Goal: Transaction & Acquisition: Register for event/course

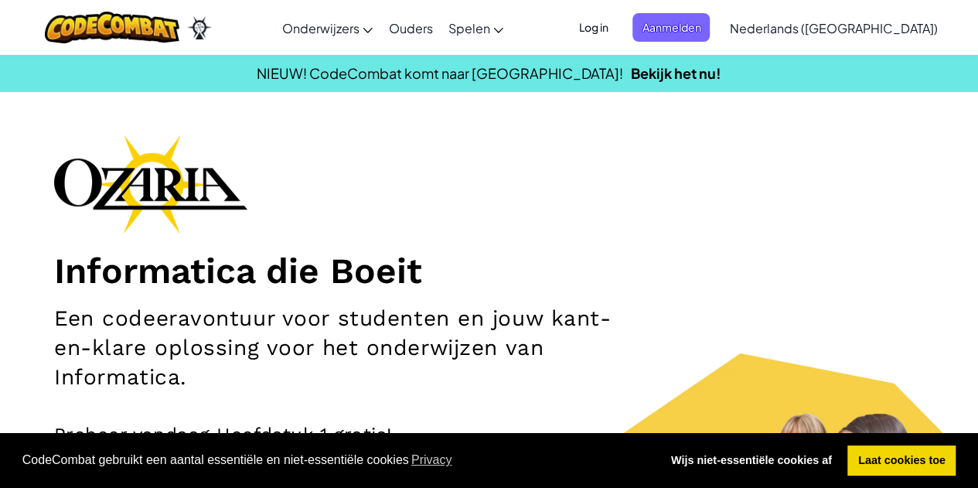
click at [862, 32] on span "Nederlands ([GEOGRAPHIC_DATA])" at bounding box center [833, 28] width 208 height 16
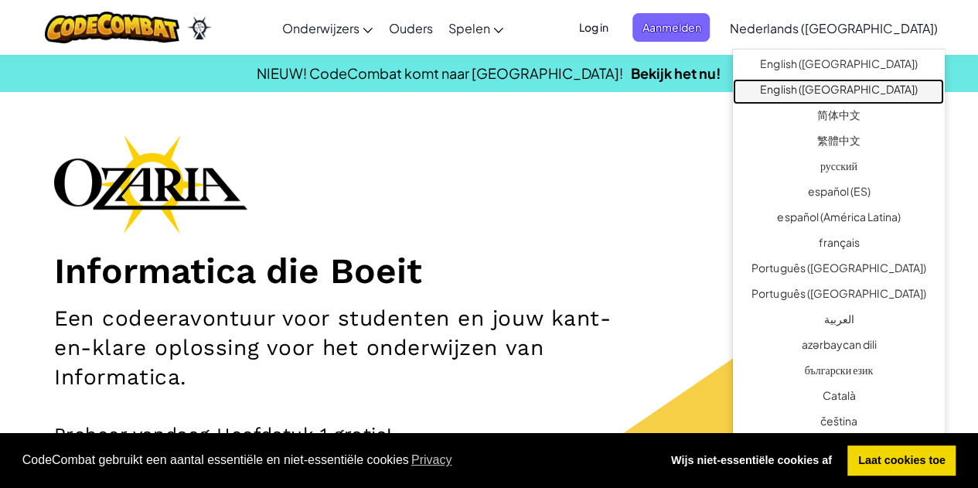
click at [846, 80] on link "English ([GEOGRAPHIC_DATA])" at bounding box center [838, 92] width 211 height 26
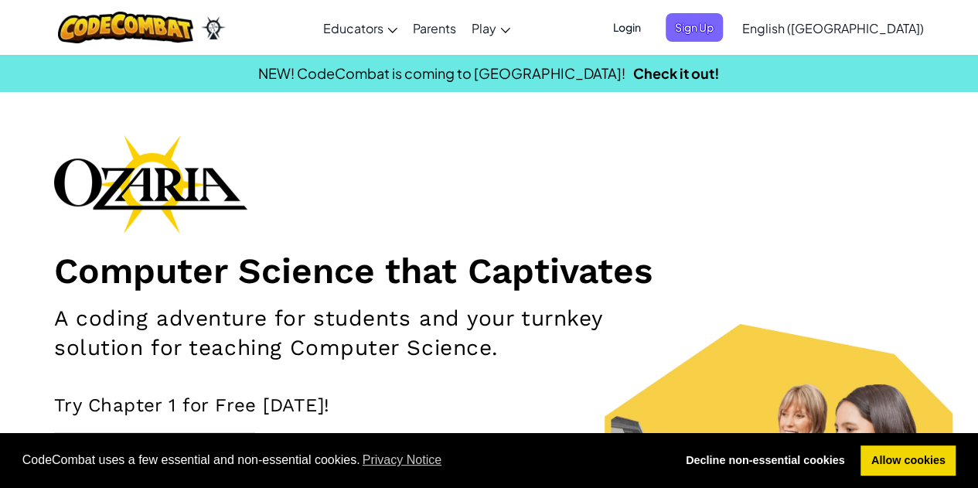
click at [723, 35] on span "Sign Up" at bounding box center [694, 27] width 57 height 29
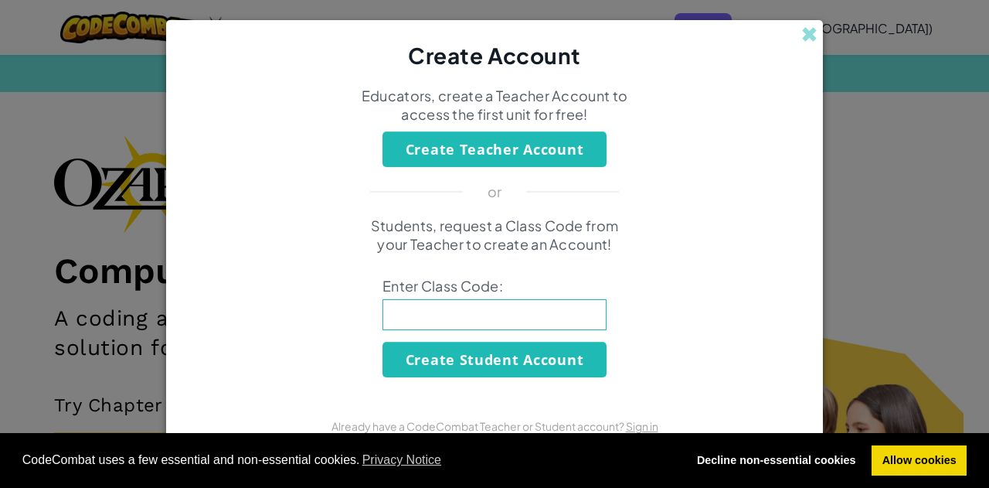
click at [530, 151] on button "Create Teacher Account" at bounding box center [495, 149] width 224 height 36
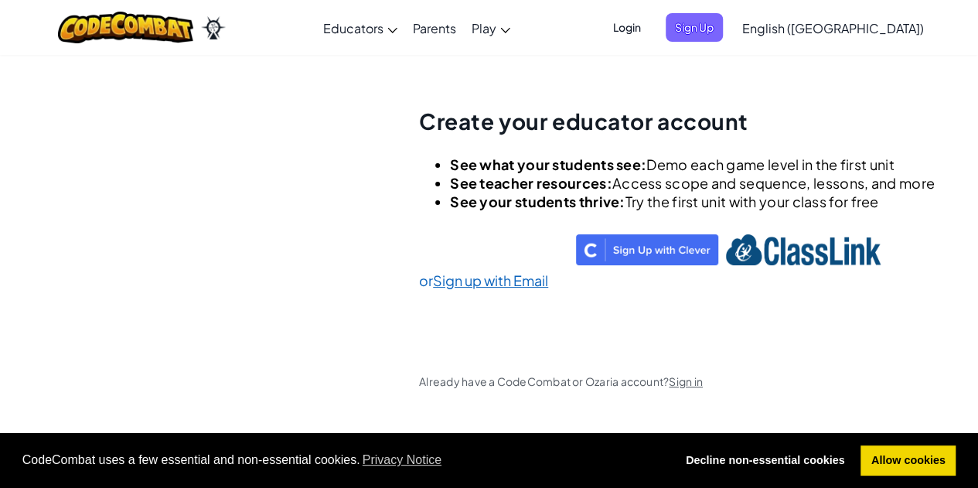
scroll to position [54, 0]
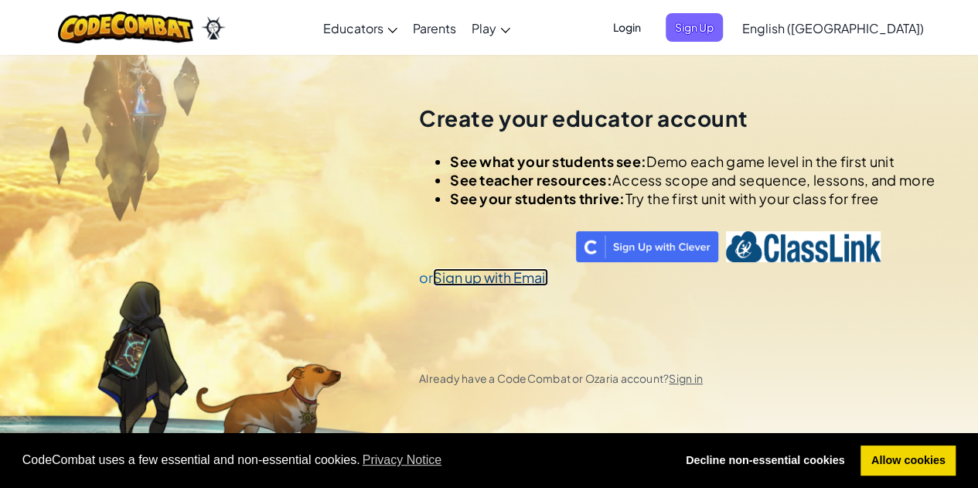
click at [485, 274] on link "Sign up with Email" at bounding box center [490, 277] width 115 height 18
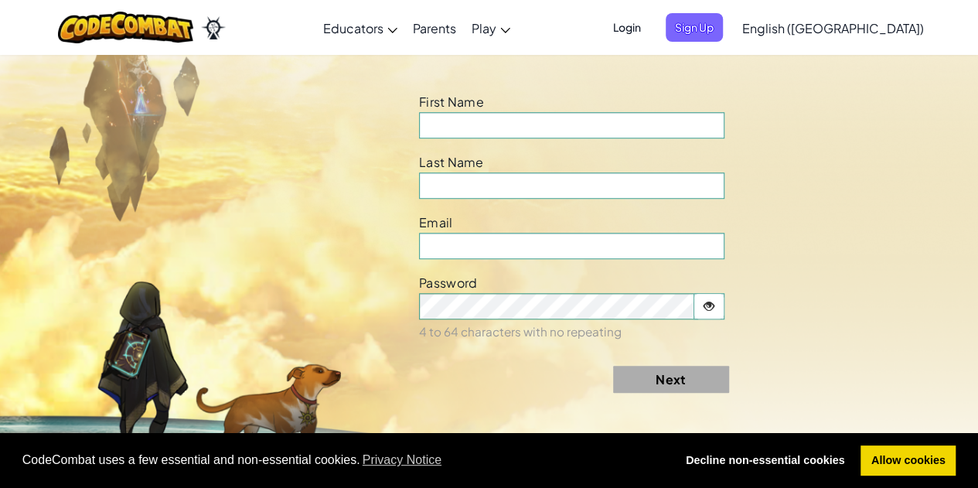
scroll to position [542, 0]
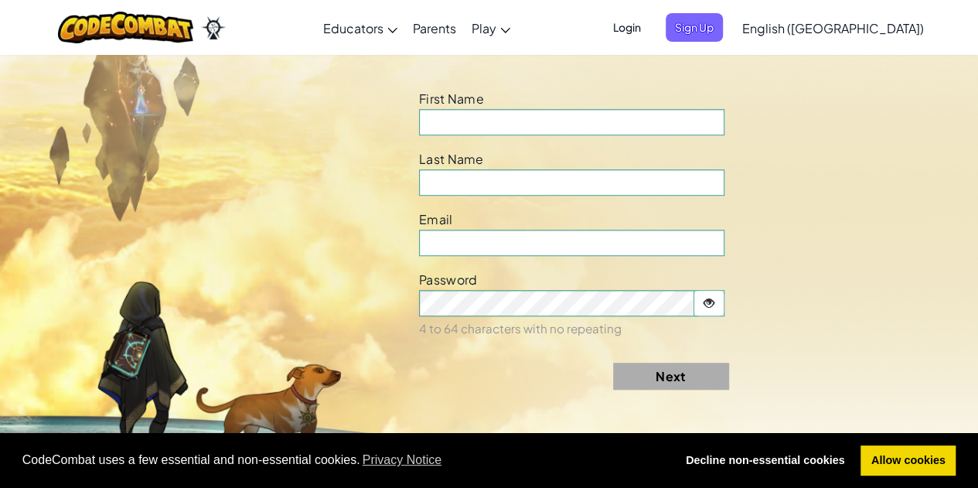
click at [513, 142] on form "First Name Field is required Last Name Field is required Email Field is require…" at bounding box center [653, 244] width 469 height 315
click at [526, 114] on input at bounding box center [571, 122] width 305 height 26
type input "Y"
type input "Tom"
type input "Brady"
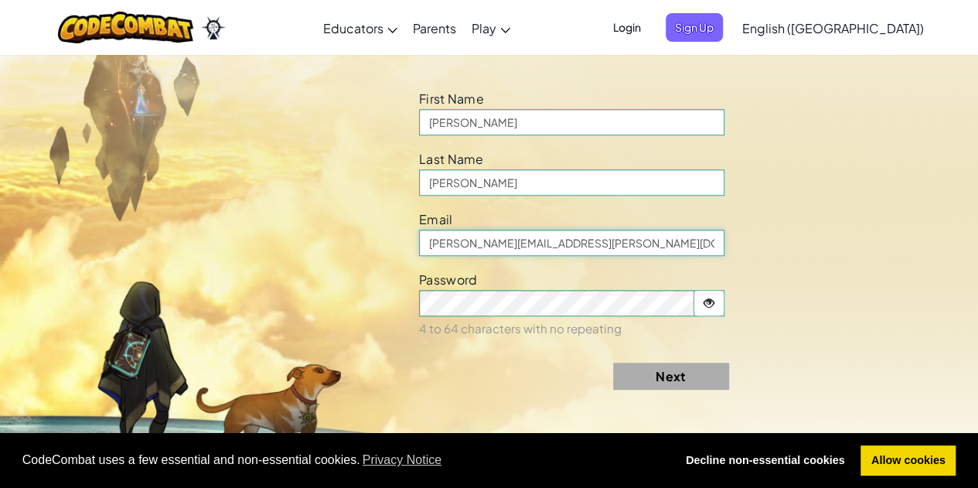
type input "tom.brady@britishschool.nl"
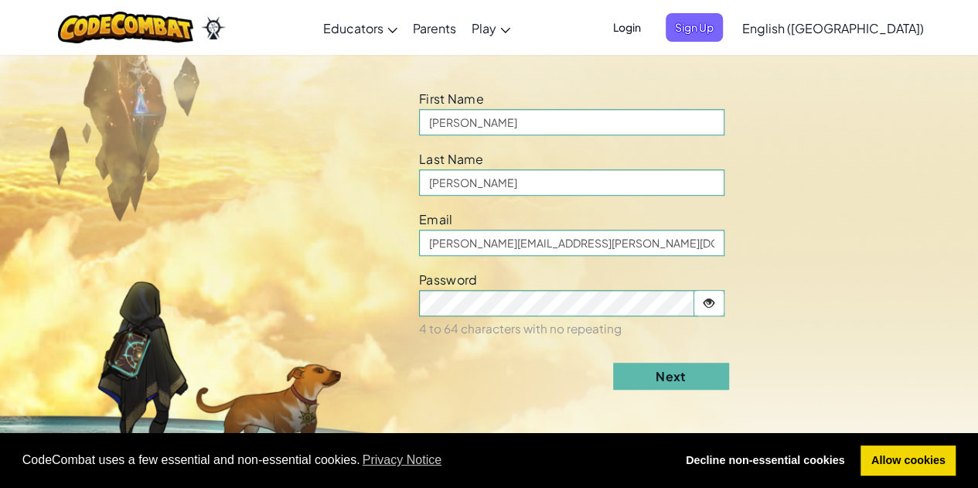
click at [713, 380] on button "Next" at bounding box center [671, 376] width 116 height 27
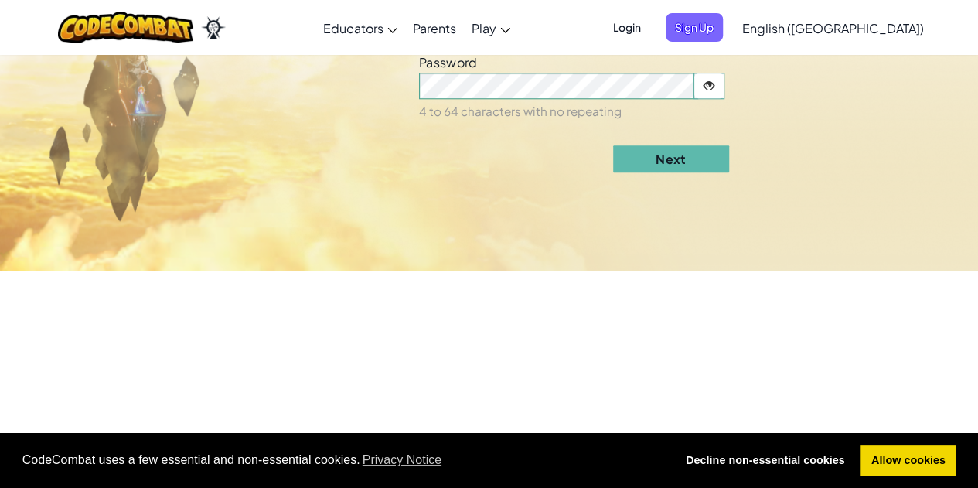
select select "Netherlands"
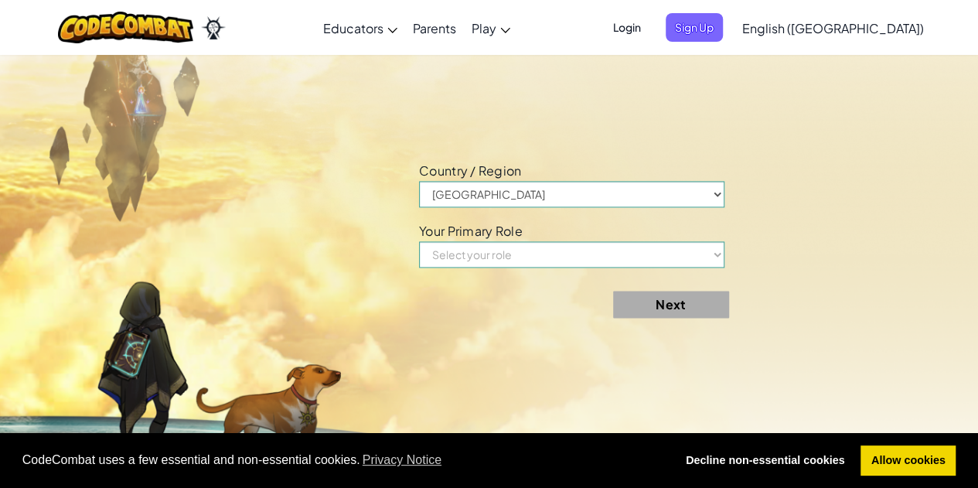
scroll to position [1030, 0]
click at [572, 193] on select "Afghanistan Åland Islands Albania Algeria American Samoa Andorra Angola Anguill…" at bounding box center [571, 193] width 305 height 26
click at [832, 287] on form "Country / Region Afghanistan Åland Islands Albania Algeria American Samoa Andor…" at bounding box center [653, 243] width 469 height 171
click at [490, 198] on select "Afghanistan Åland Islands Albania Algeria American Samoa Andorra Angola Anguill…" at bounding box center [571, 193] width 305 height 26
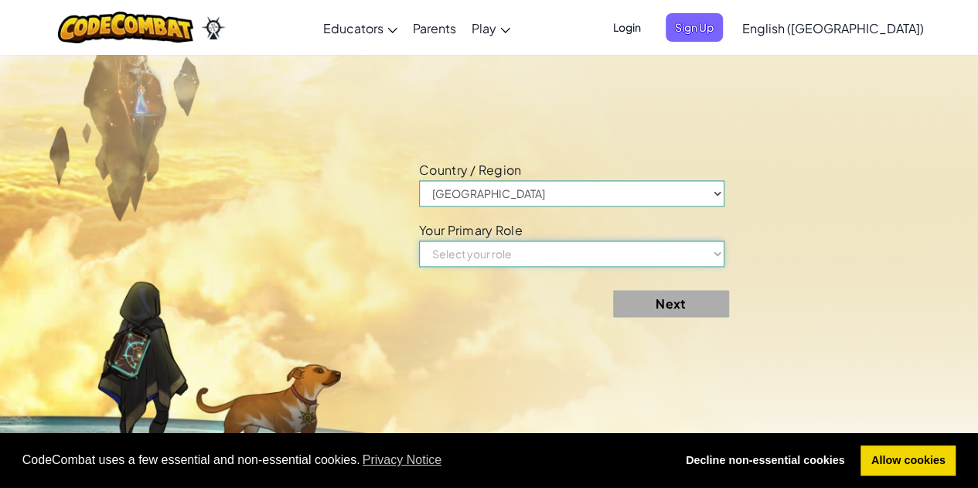
click at [594, 250] on select "Select your role Teacher Parent Principal Technology coordinator Curriculum Spe…" at bounding box center [571, 253] width 305 height 26
select select "Teacher"
click at [424, 240] on select "Select your role Teacher Parent Principal Technology coordinator Curriculum Spe…" at bounding box center [571, 253] width 305 height 26
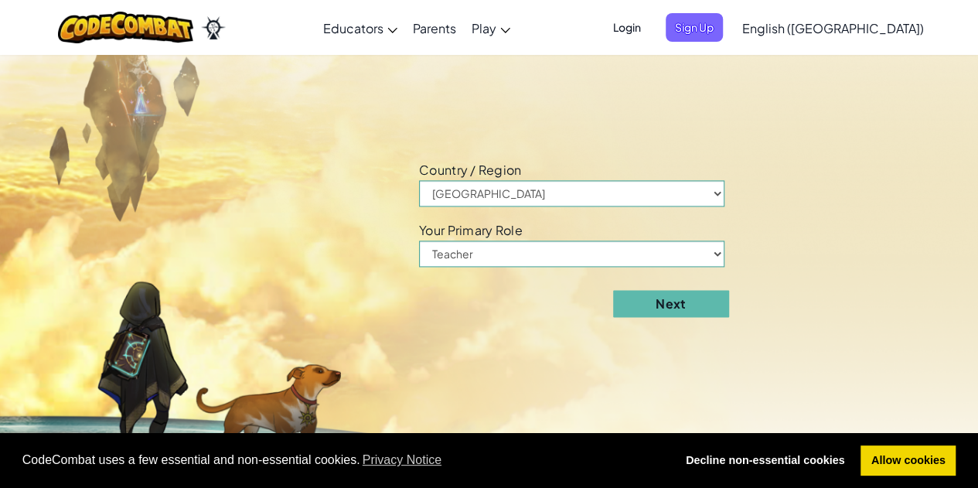
click at [649, 306] on button "Next" at bounding box center [671, 303] width 116 height 27
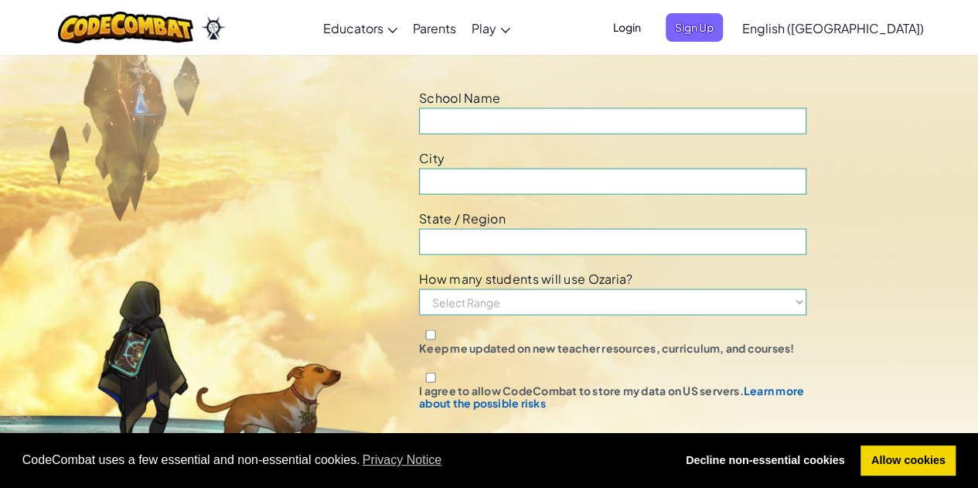
scroll to position [1518, 0]
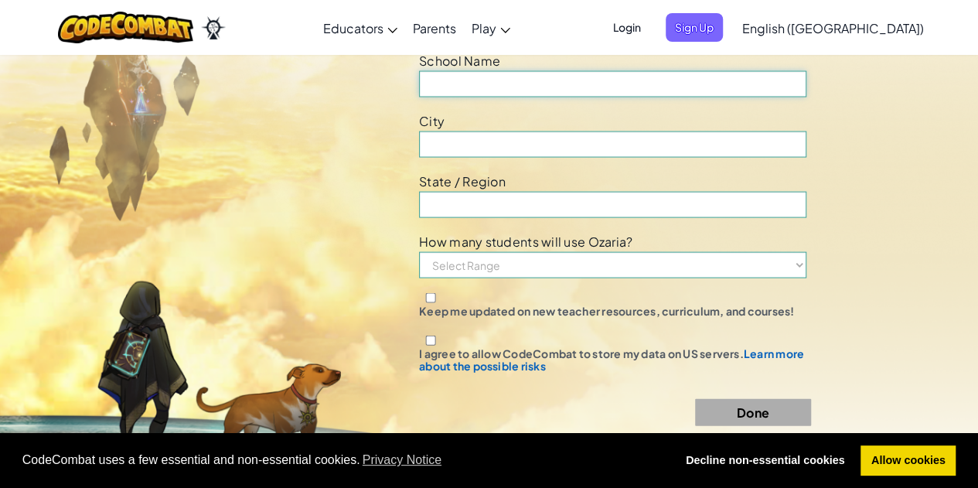
click at [489, 89] on input at bounding box center [612, 84] width 387 height 26
type input "British School in the Netherlands"
type input "The Hague"
type input "South Holland"
click at [677, 271] on select "Select Range 1-10 11-50 51-100 101-200 201-500 501-1000 1000+" at bounding box center [612, 265] width 387 height 26
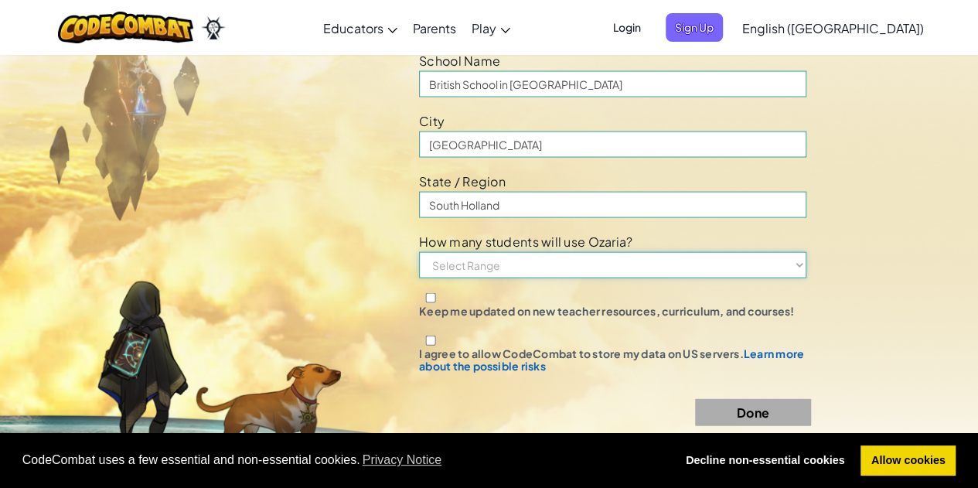
select select "201-500"
click at [424, 252] on select "Select Range 1-10 11-50 51-100 101-200 201-500 501-1000 1000+" at bounding box center [612, 265] width 387 height 26
click at [434, 342] on input "I agree to allow CodeCombat to store my data on US servers. Learn more about th…" at bounding box center [430, 340] width 23 height 10
checkbox input "true"
click at [770, 410] on button "Done" at bounding box center [753, 412] width 116 height 27
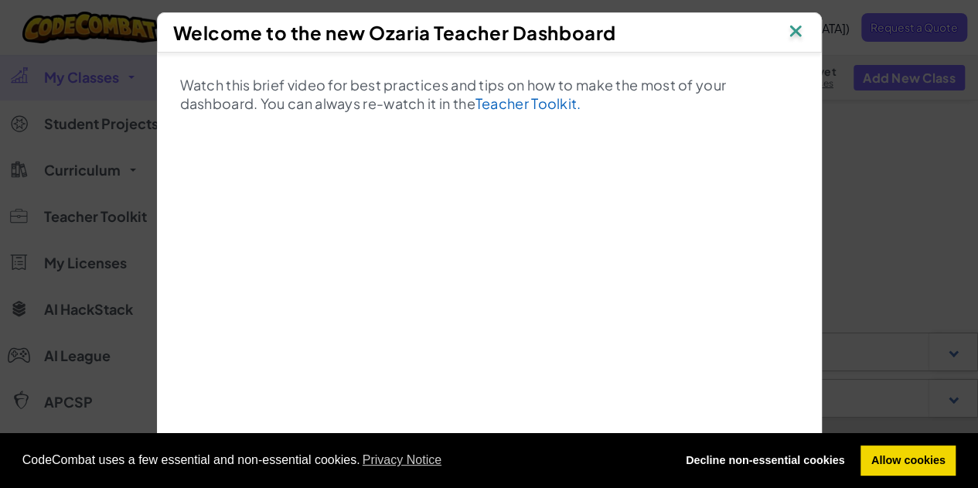
click at [799, 34] on img at bounding box center [795, 32] width 20 height 23
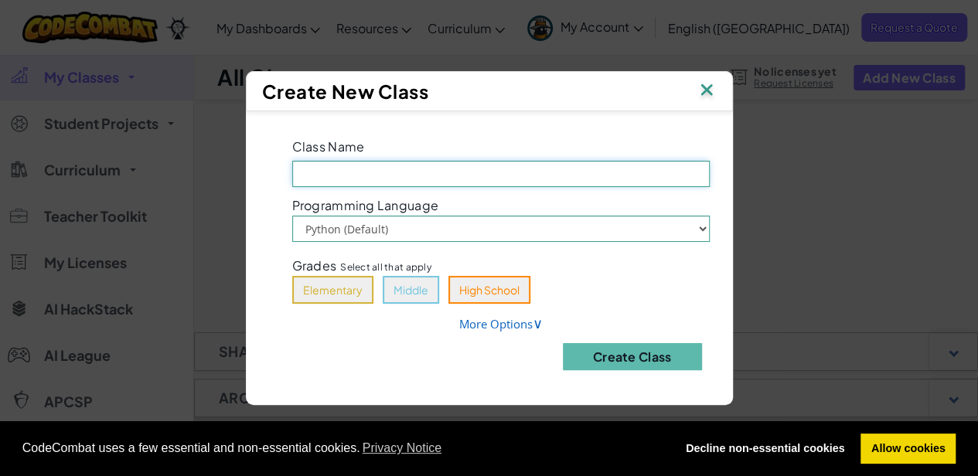
click at [381, 165] on div "Class Name Field is required" at bounding box center [501, 161] width 441 height 53
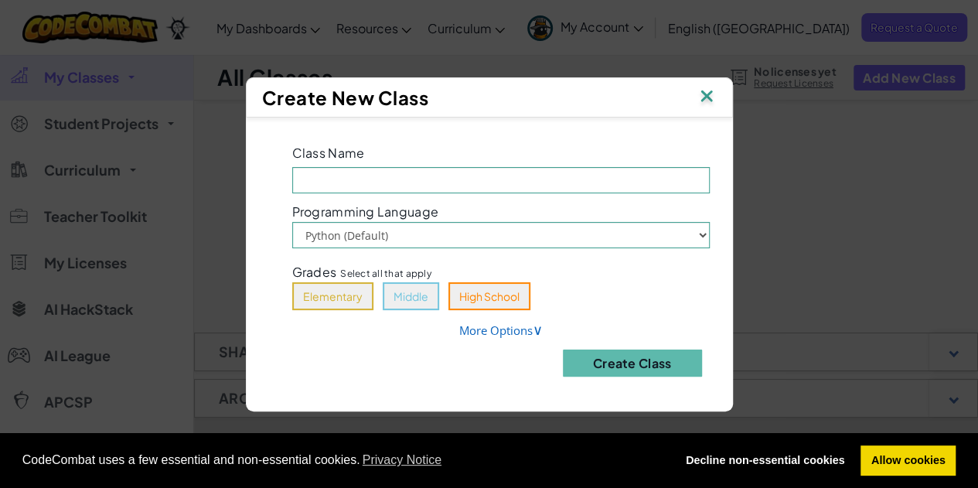
click at [710, 98] on img at bounding box center [706, 97] width 20 height 23
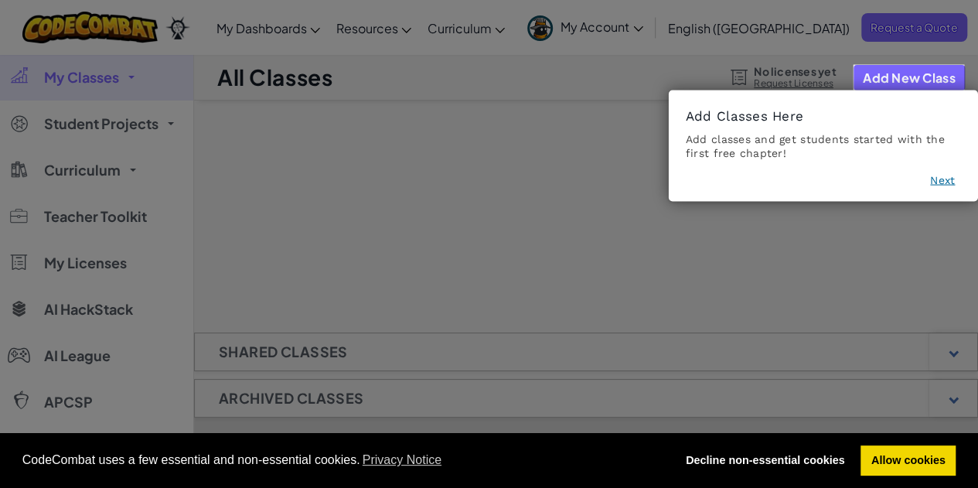
click at [945, 181] on button "Next" at bounding box center [942, 179] width 25 height 15
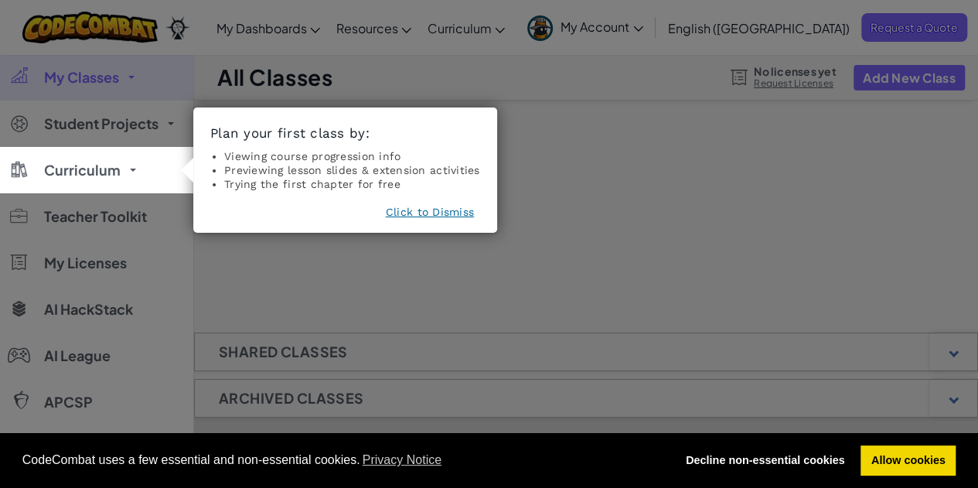
click at [545, 205] on icon at bounding box center [494, 244] width 989 height 488
click at [427, 210] on button "Click to Dismiss" at bounding box center [430, 211] width 88 height 15
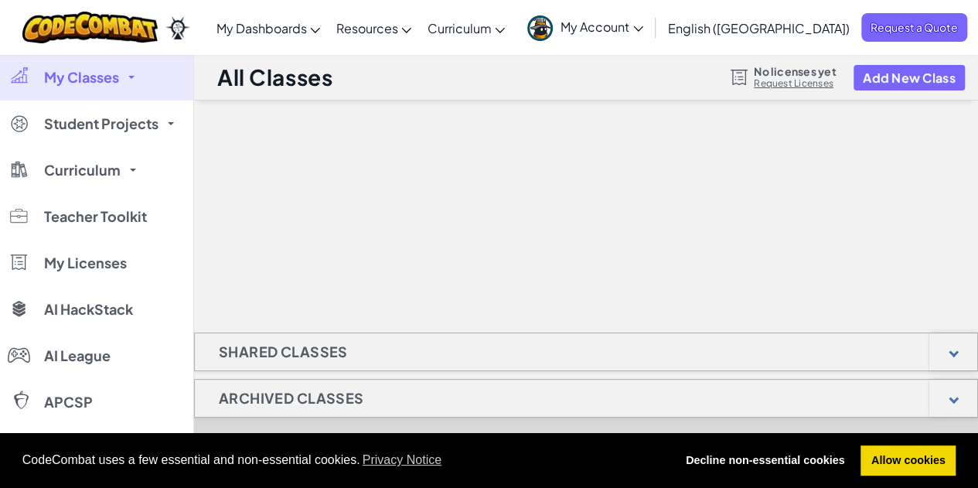
click at [643, 20] on span "My Account" at bounding box center [601, 27] width 83 height 16
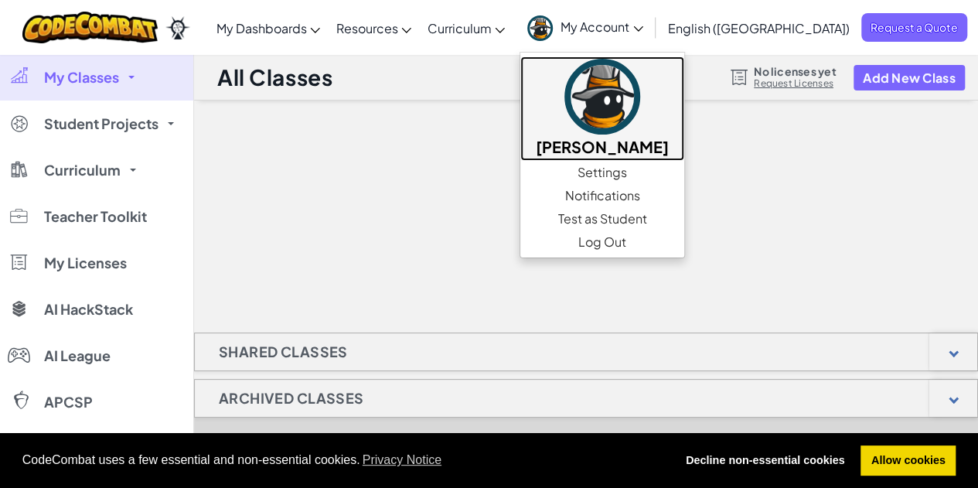
click at [640, 101] on img at bounding box center [602, 97] width 76 height 76
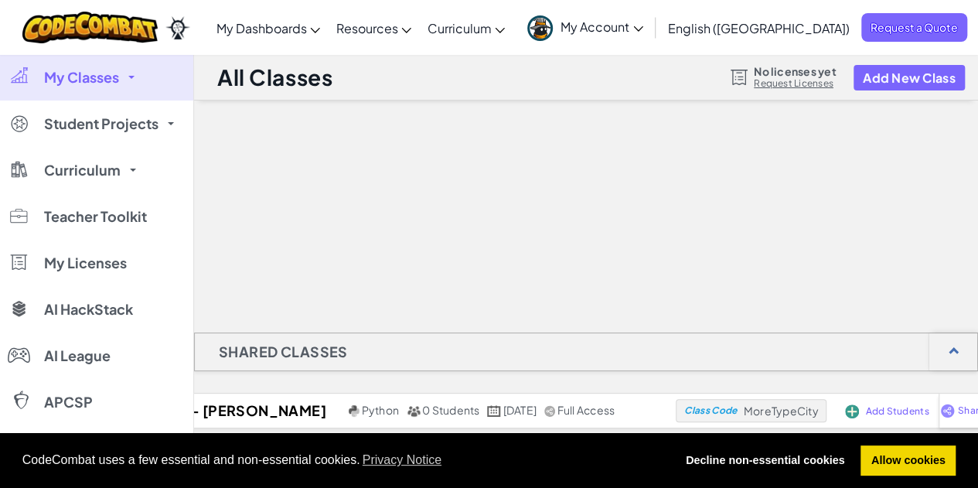
click at [0, 0] on link "CodeCombat Teacher Dashboard" at bounding box center [0, 0] width 0 height 0
